Goal: Navigation & Orientation: Find specific page/section

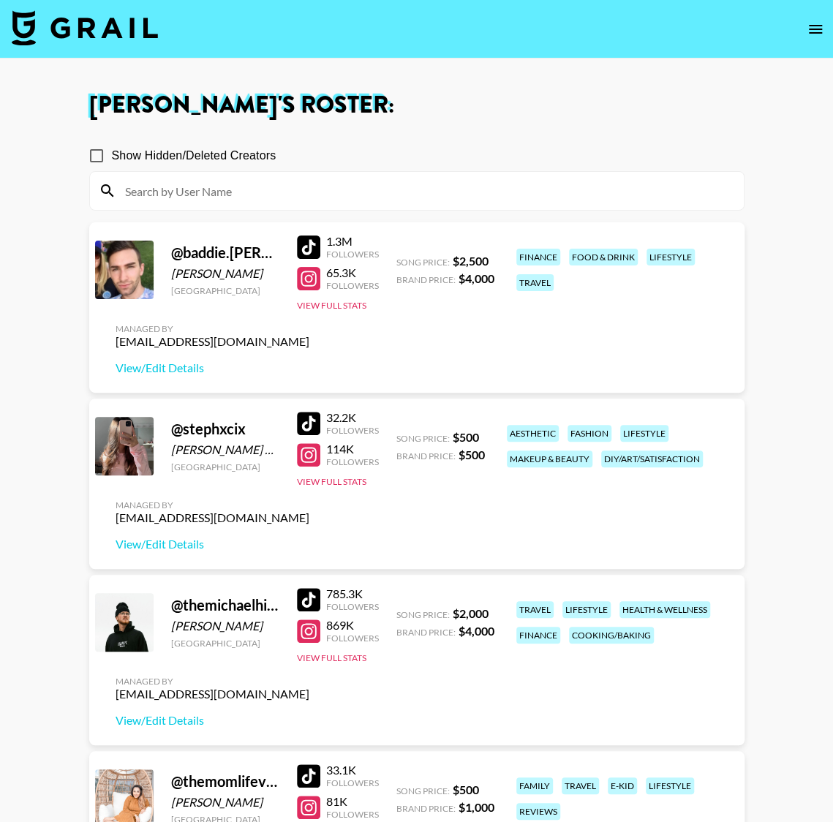
click at [475, 97] on h1 "Klen Toledo 's Roster:" at bounding box center [416, 105] width 655 height 23
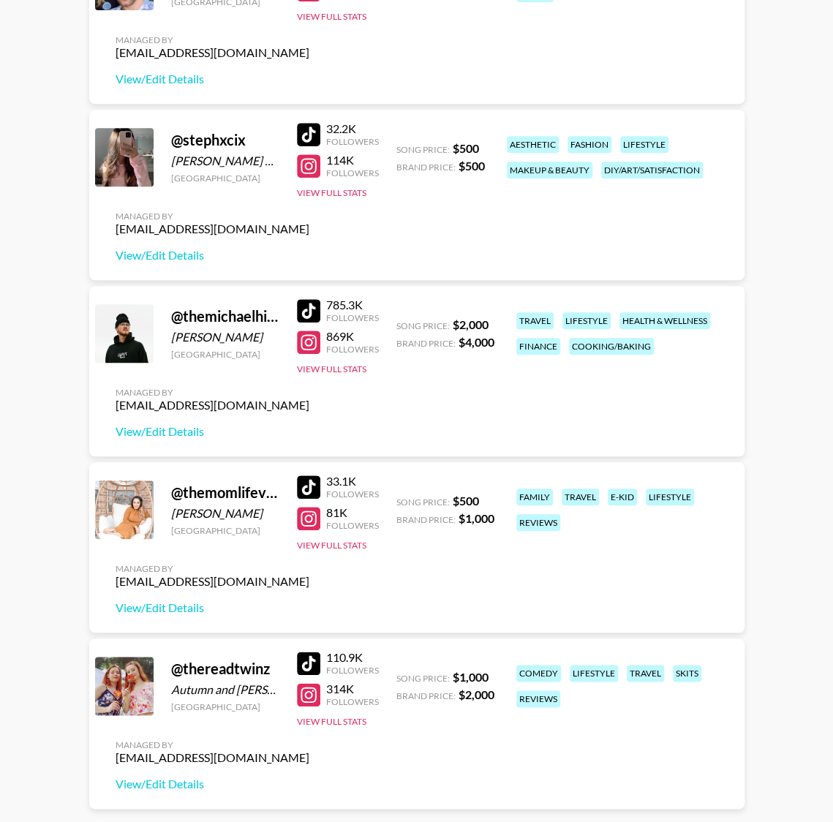
scroll to position [374, 0]
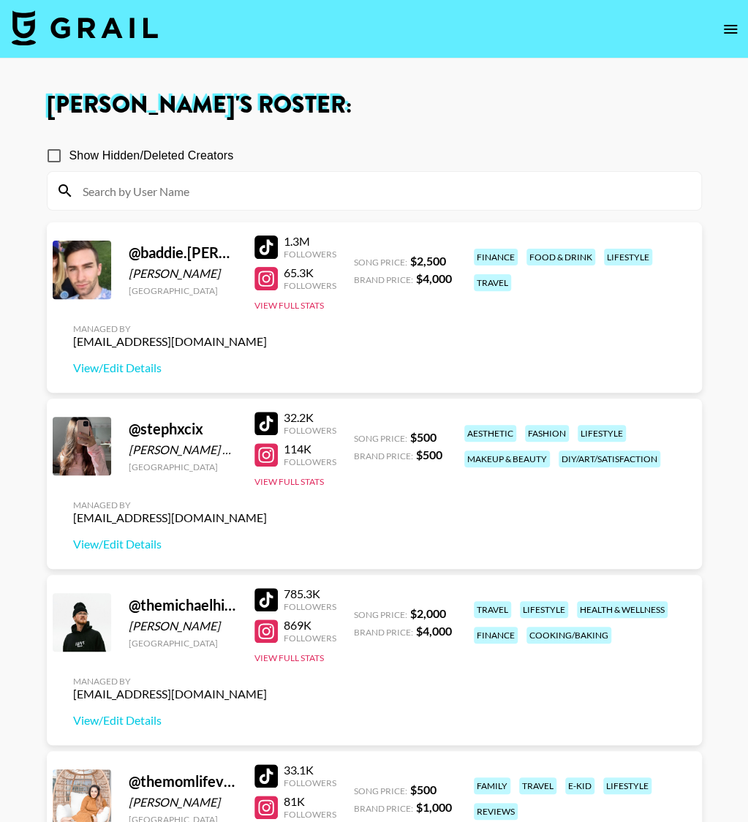
click at [735, 29] on icon "open drawer" at bounding box center [730, 29] width 13 height 9
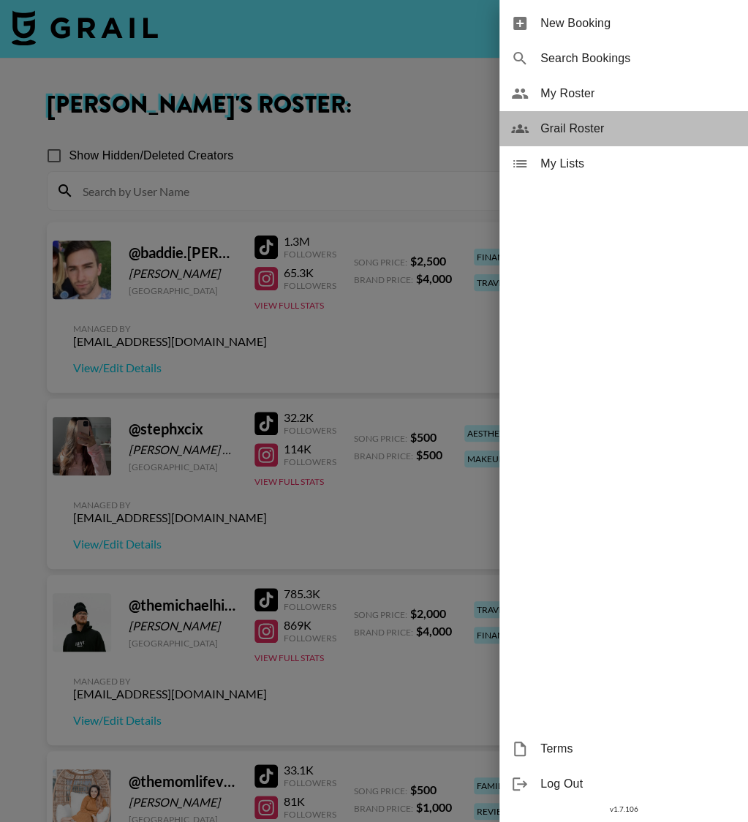
click at [565, 121] on span "Grail Roster" at bounding box center [638, 129] width 196 height 18
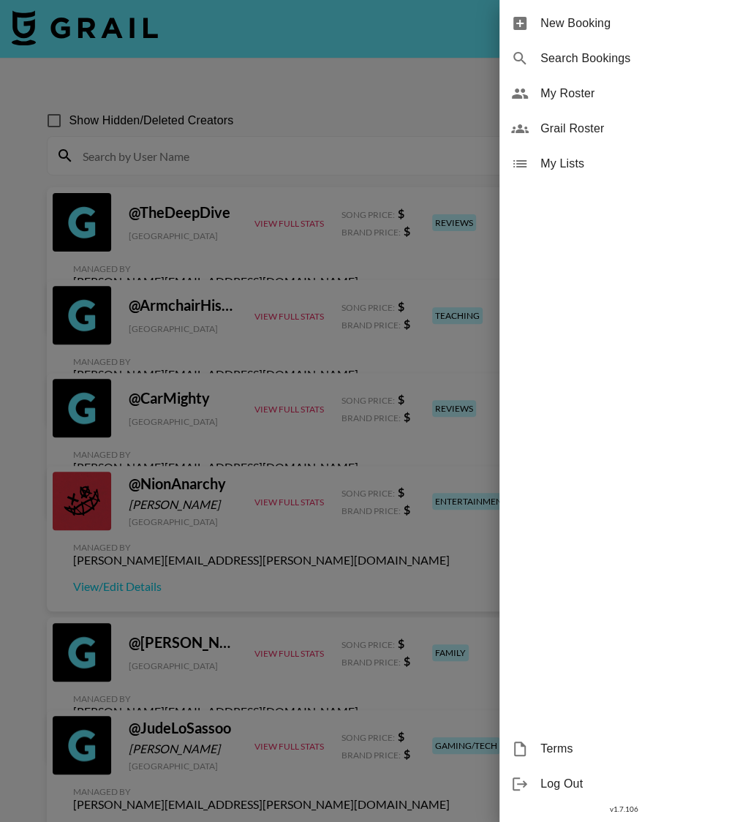
click at [562, 99] on span "My Roster" at bounding box center [638, 94] width 196 height 18
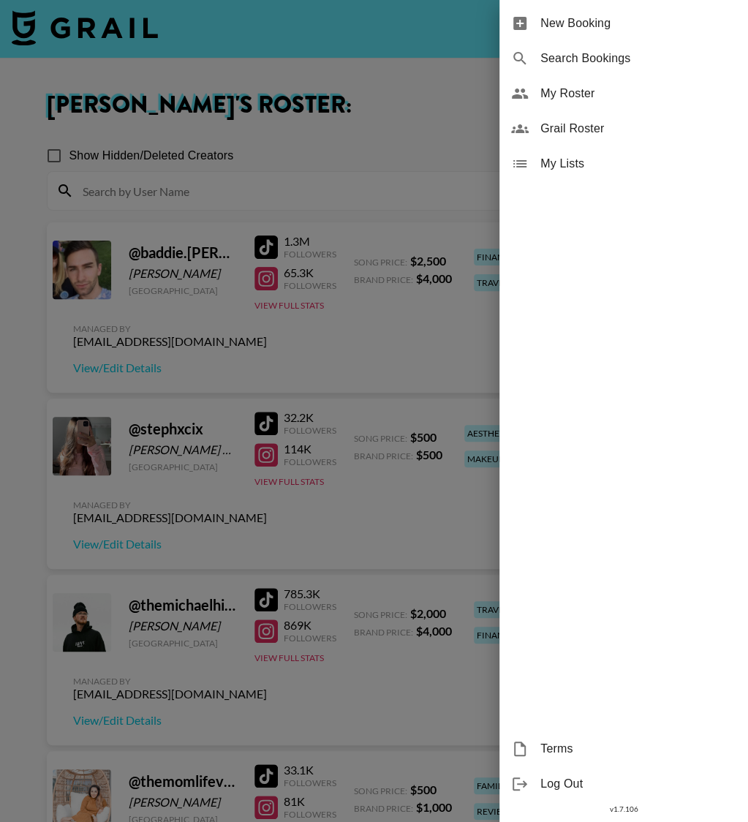
click at [382, 98] on div at bounding box center [374, 411] width 748 height 822
